Goal: Entertainment & Leisure: Browse casually

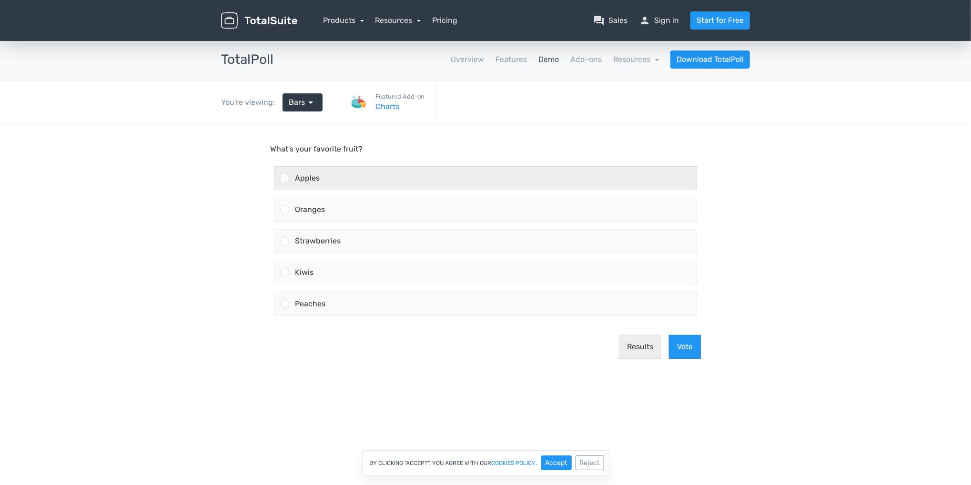
click at [285, 178] on div at bounding box center [284, 177] width 9 height 9
click at [285, 178] on input "Apples" at bounding box center [285, 178] width 0 height 0
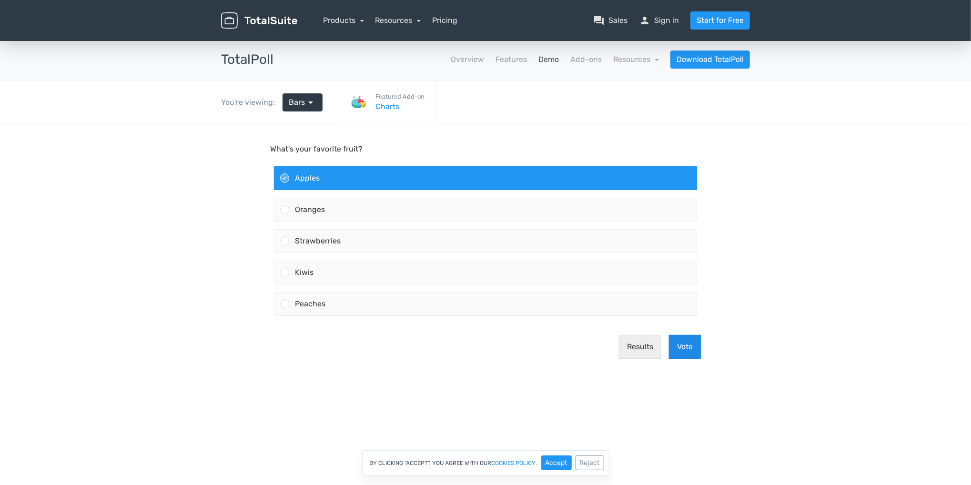
click at [687, 349] on button "Vote" at bounding box center [685, 347] width 32 height 24
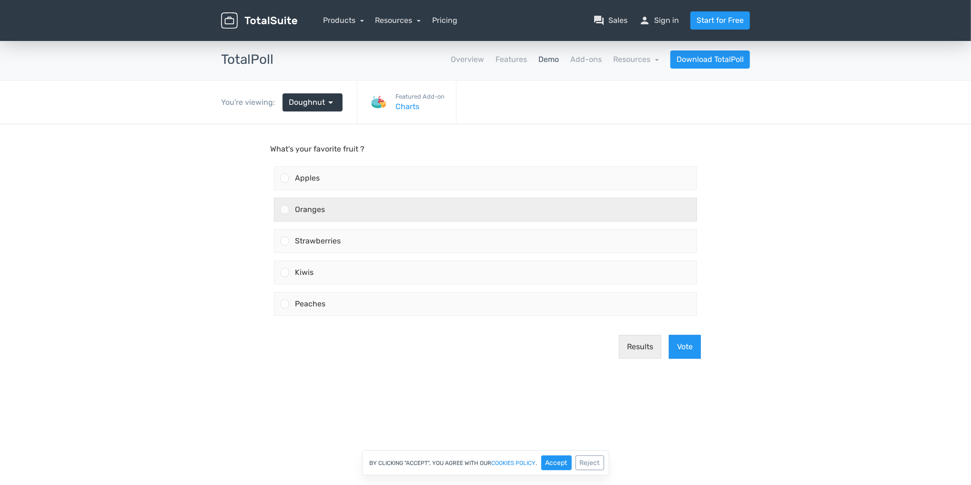
click at [311, 211] on span "Oranges" at bounding box center [310, 209] width 30 height 9
click at [285, 210] on input "Oranges" at bounding box center [285, 210] width 0 height 0
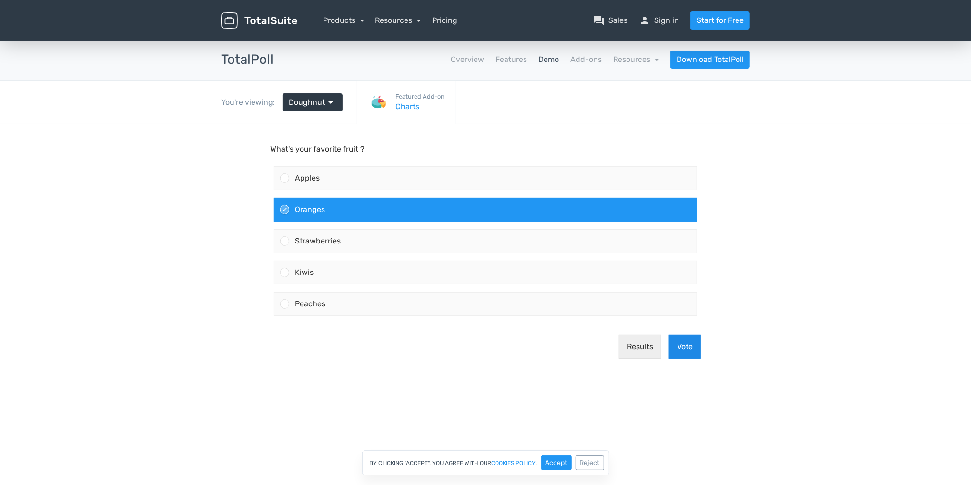
click at [691, 355] on button "Vote" at bounding box center [685, 347] width 32 height 24
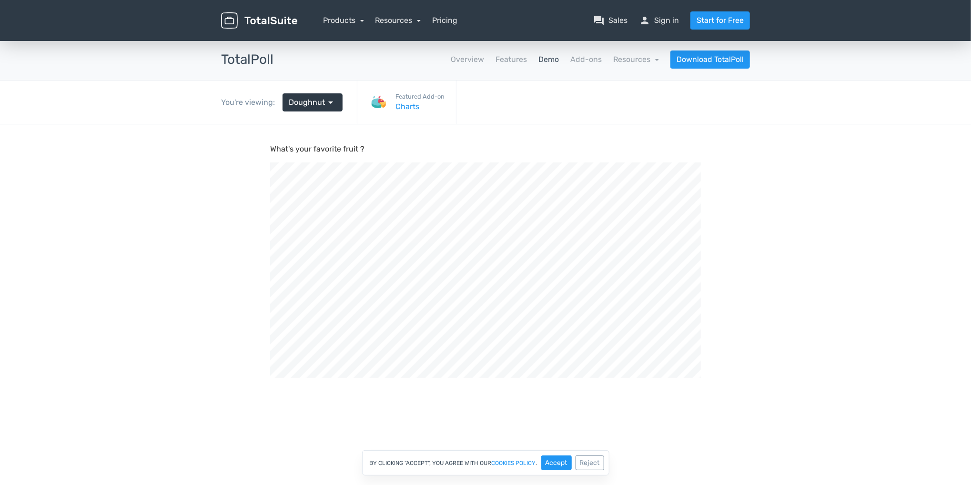
scroll to position [322, 971]
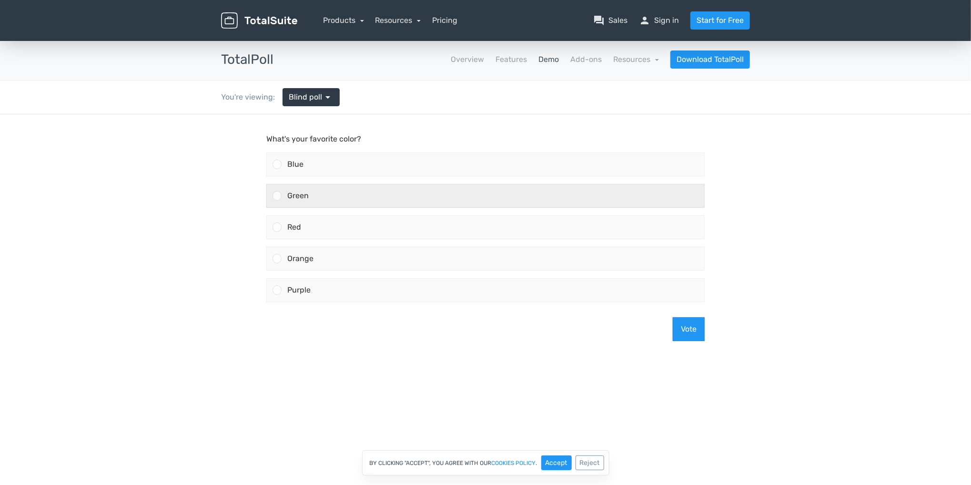
click at [284, 192] on div "Green" at bounding box center [493, 195] width 423 height 23
click at [277, 195] on input "Green" at bounding box center [277, 195] width 0 height 0
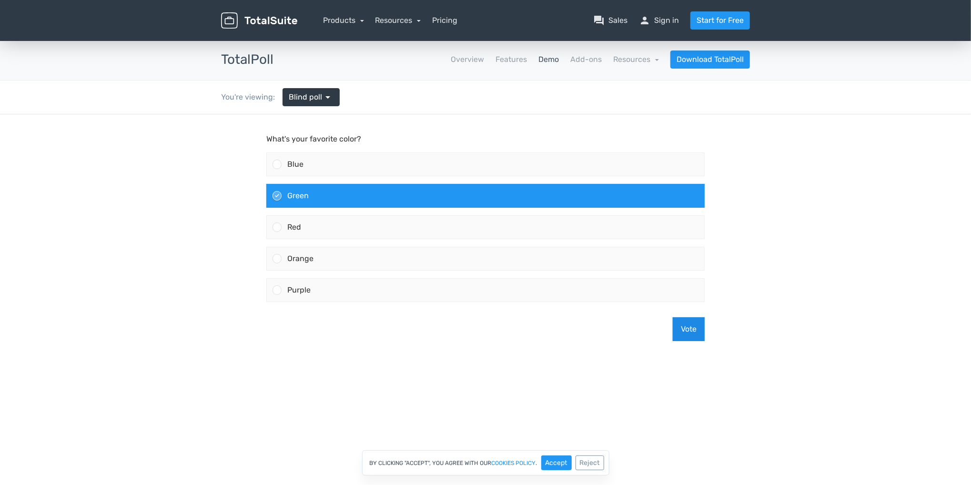
click at [683, 327] on button "Vote" at bounding box center [689, 329] width 32 height 24
